Goal: Complete application form

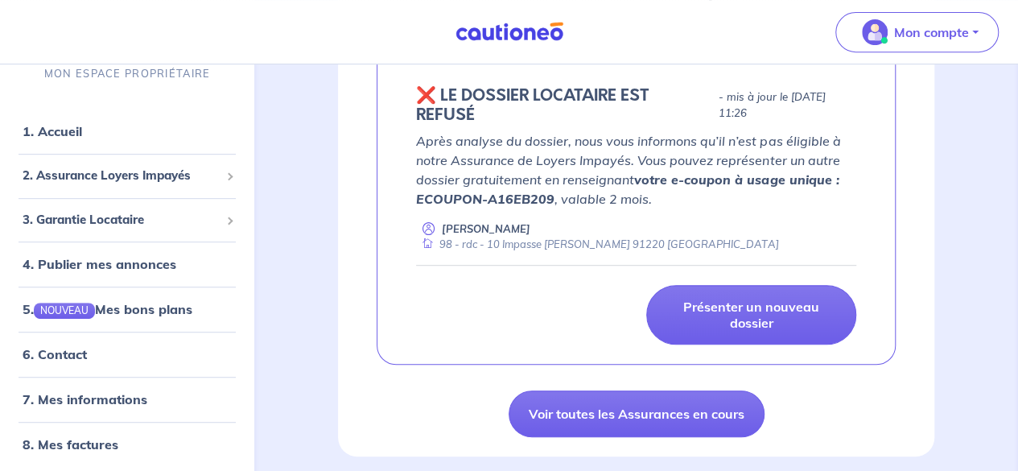
scroll to position [341, 0]
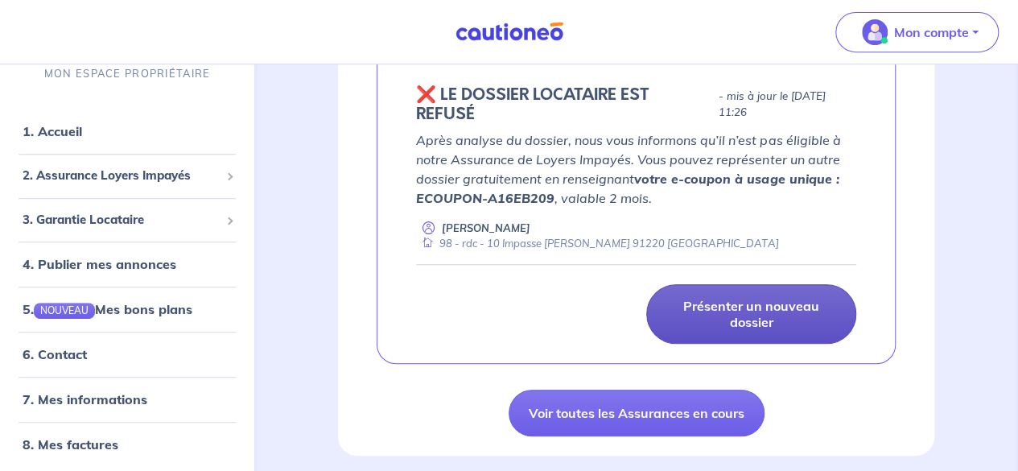
click at [724, 295] on link "Présenter un nouveau dossier" at bounding box center [751, 314] width 210 height 60
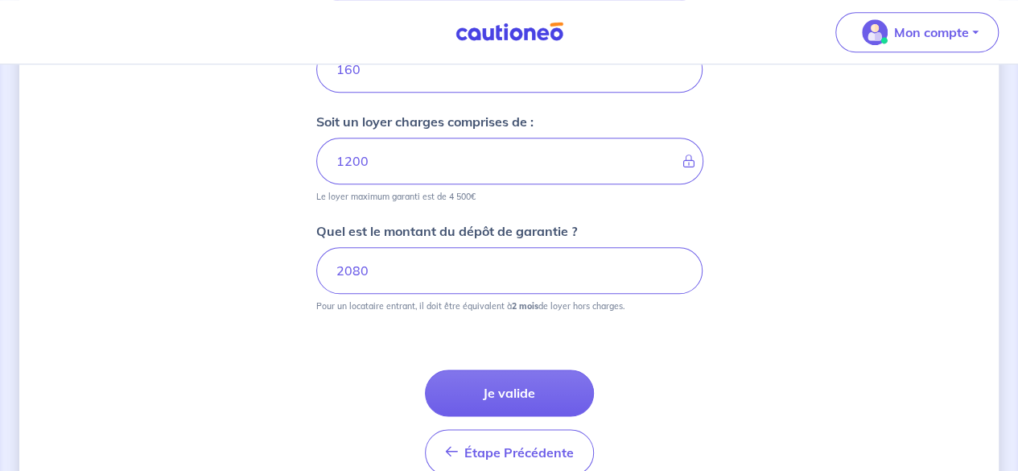
scroll to position [875, 0]
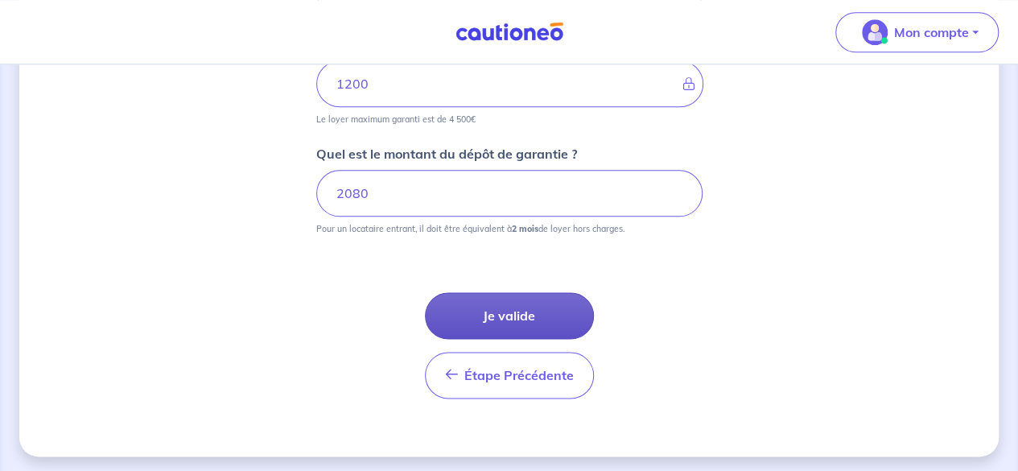
click at [546, 297] on button "Je valide" at bounding box center [509, 315] width 169 height 47
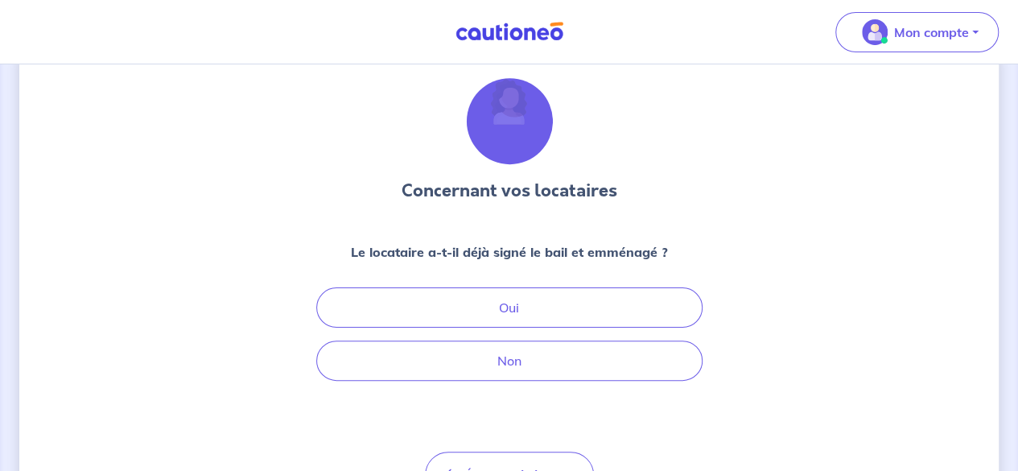
scroll to position [47, 0]
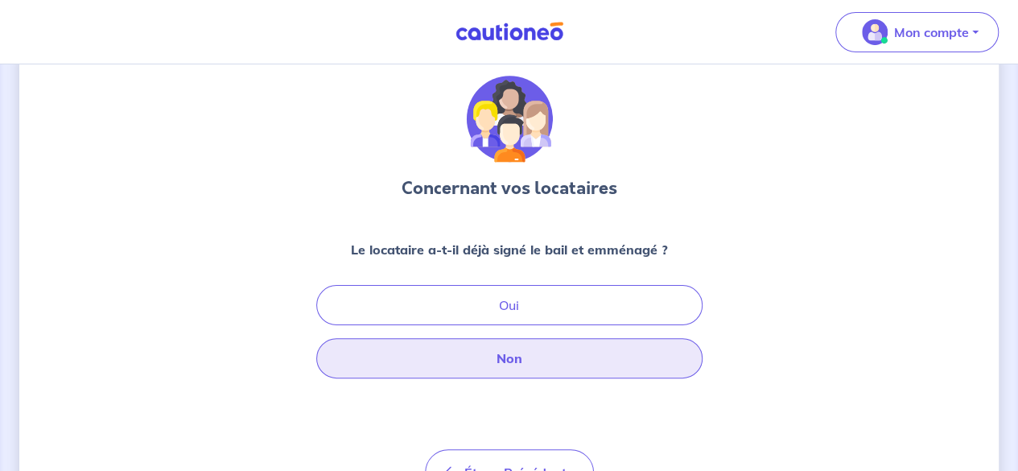
click at [626, 355] on button "Non" at bounding box center [509, 358] width 386 height 40
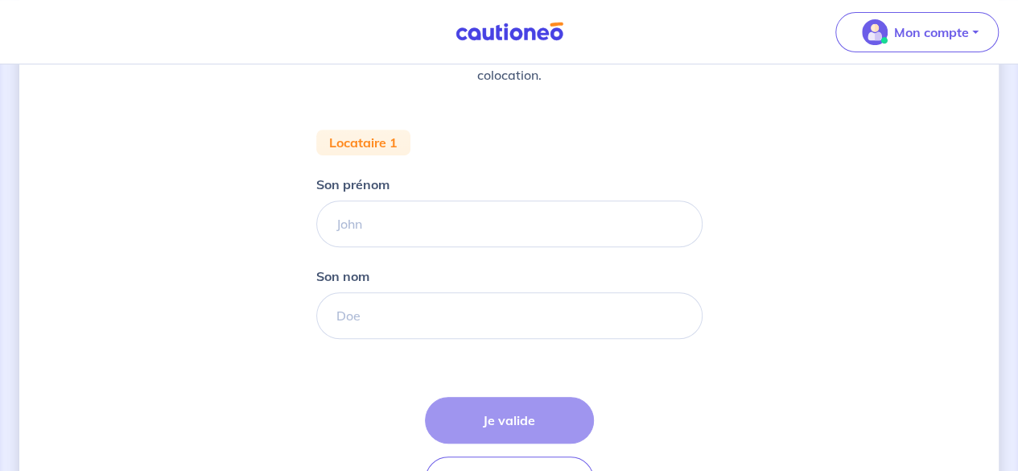
scroll to position [264, 0]
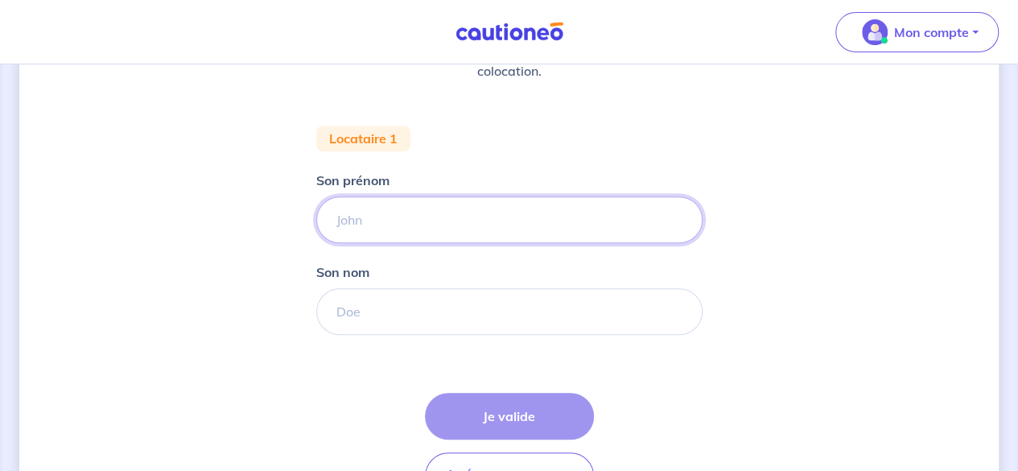
click at [454, 202] on input "Son prénom" at bounding box center [509, 219] width 386 height 47
type input "JOREL"
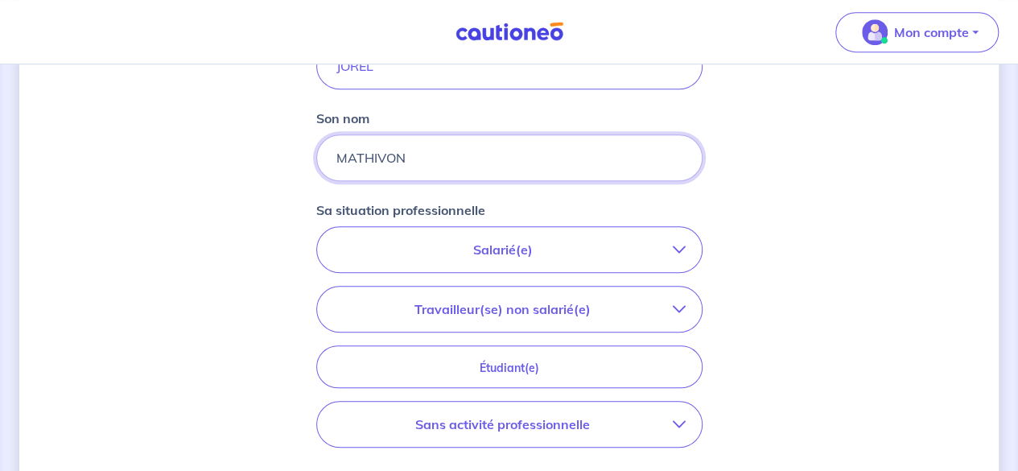
scroll to position [419, 0]
type input "MATHIVON"
click at [559, 266] on button "Salarié(e)" at bounding box center [509, 248] width 385 height 45
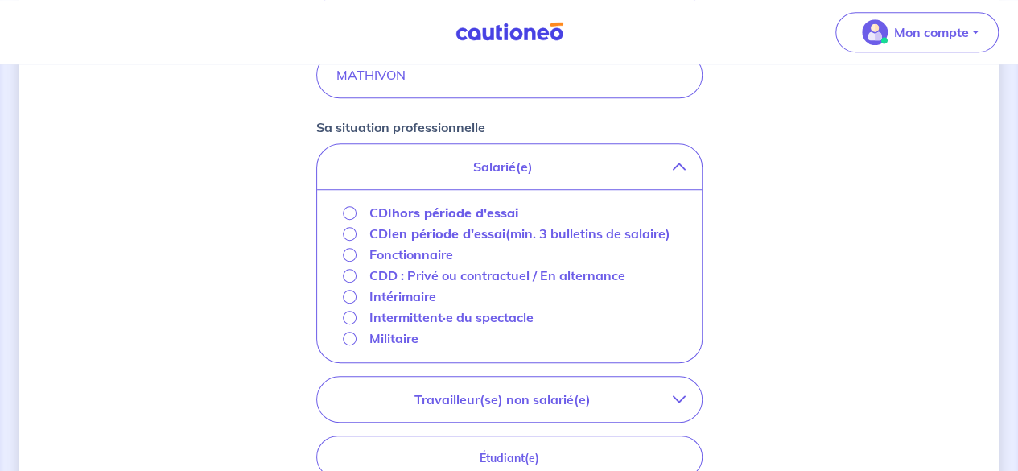
scroll to position [507, 0]
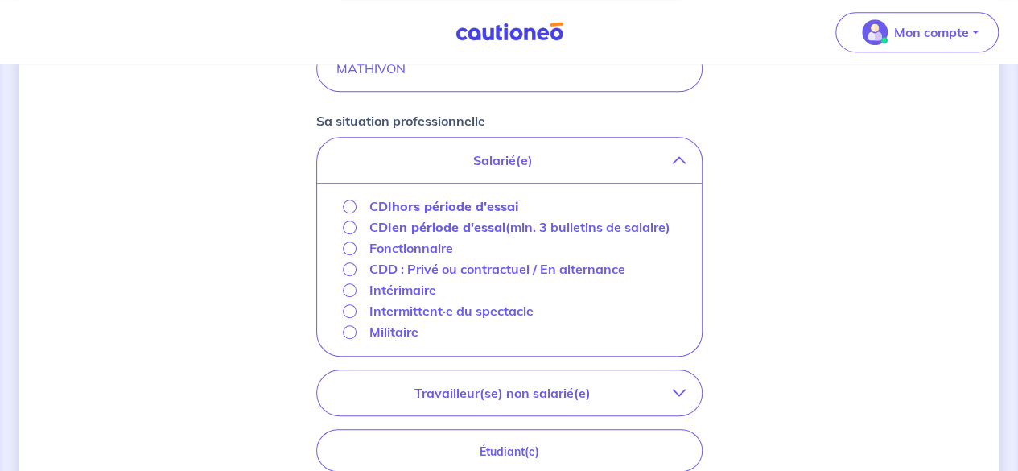
click at [414, 206] on strong "hors période d'essai" at bounding box center [455, 206] width 126 height 16
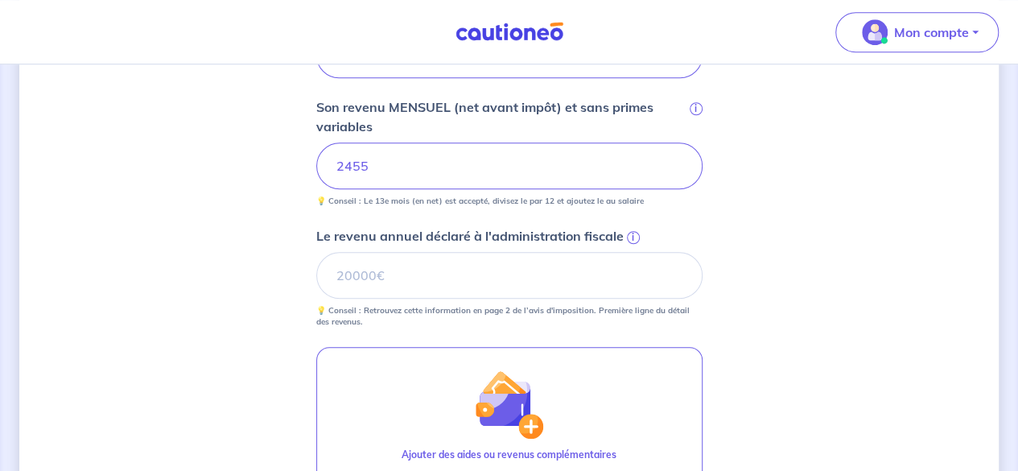
scroll to position [613, 0]
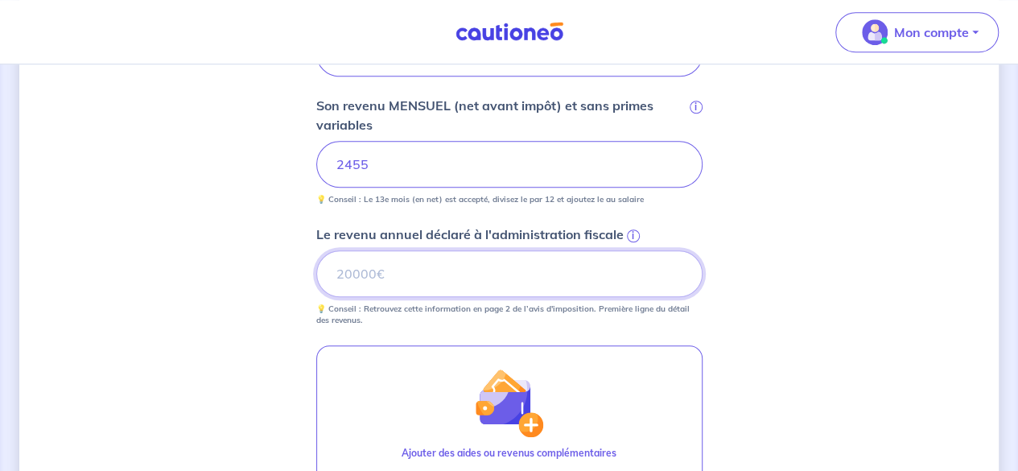
click at [452, 279] on input "Le revenu annuel déclaré à l'administration fiscale i" at bounding box center [509, 273] width 386 height 47
paste input "18291"
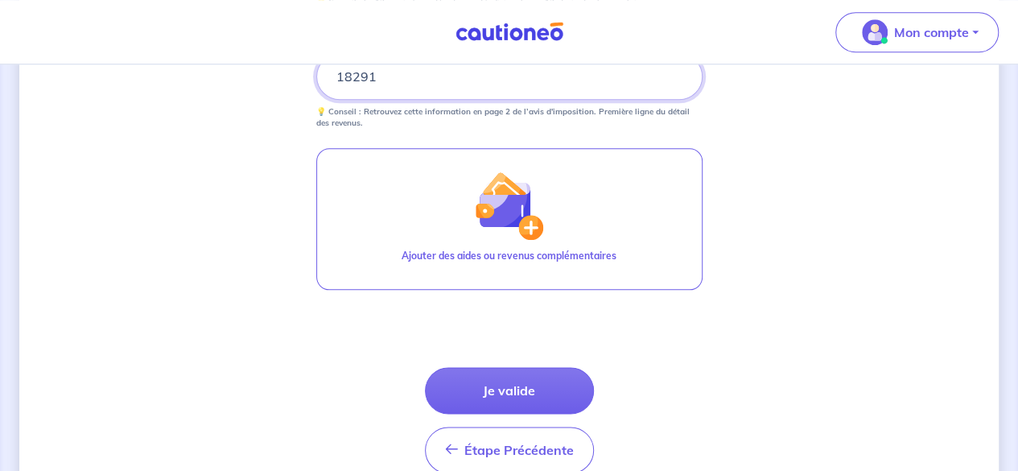
scroll to position [885, 0]
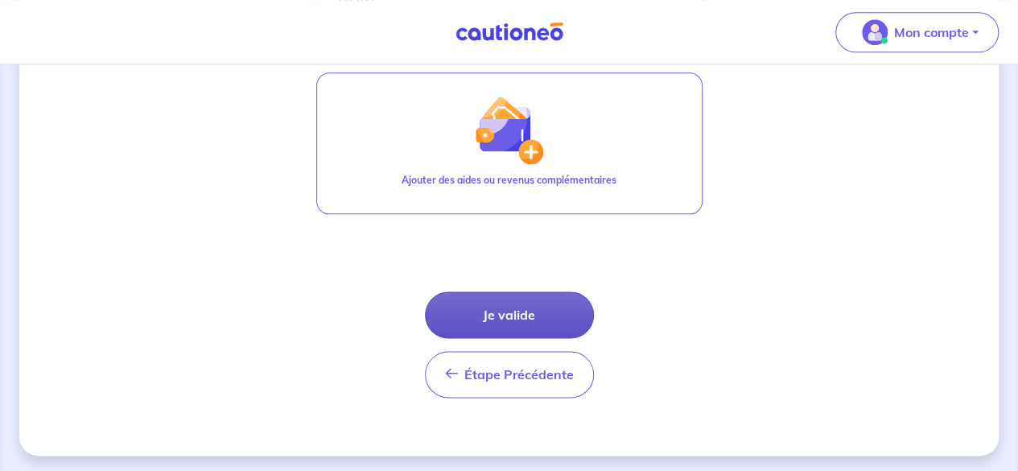
type input "18291"
click at [522, 320] on button "Je valide" at bounding box center [509, 314] width 169 height 47
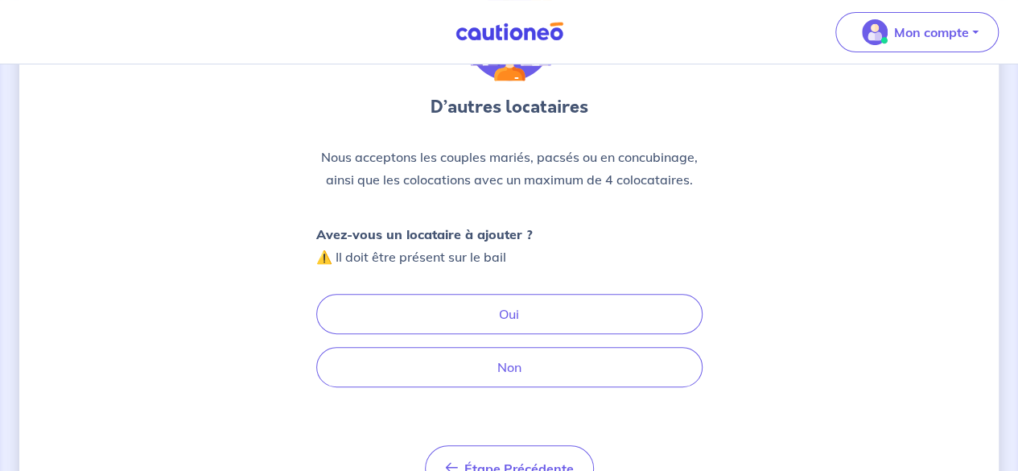
scroll to position [132, 0]
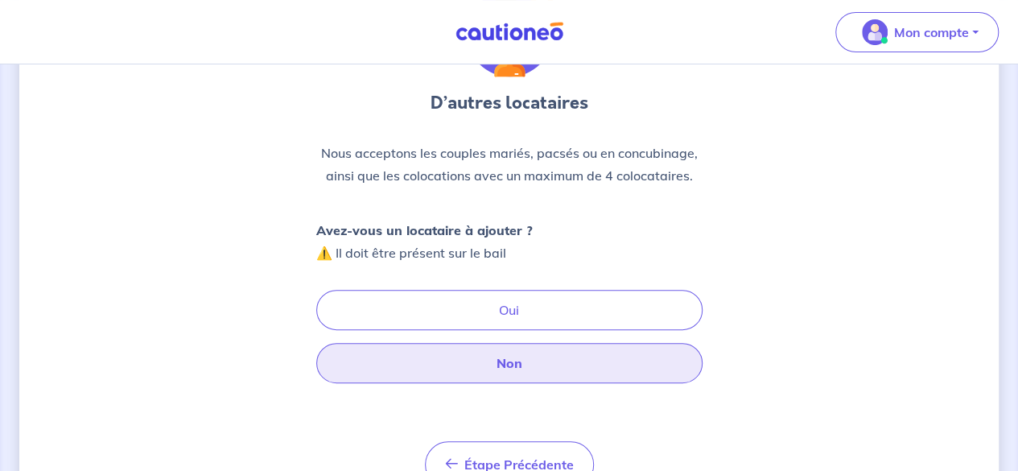
click at [583, 364] on button "Non" at bounding box center [509, 363] width 386 height 40
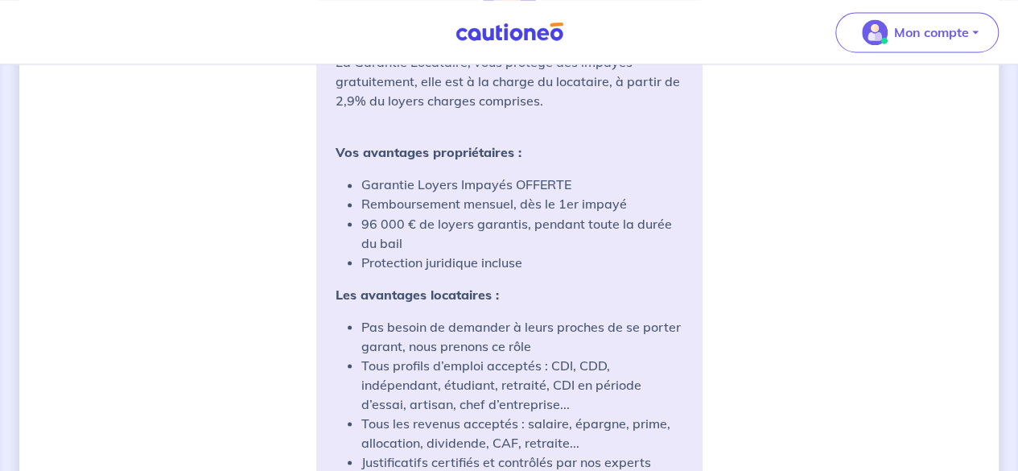
scroll to position [1305, 0]
